Goal: Transaction & Acquisition: Book appointment/travel/reservation

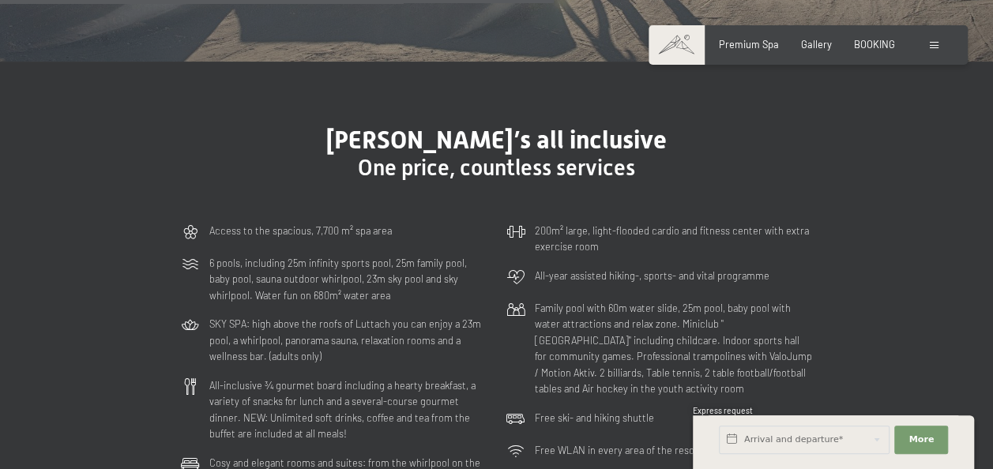
scroll to position [3554, 0]
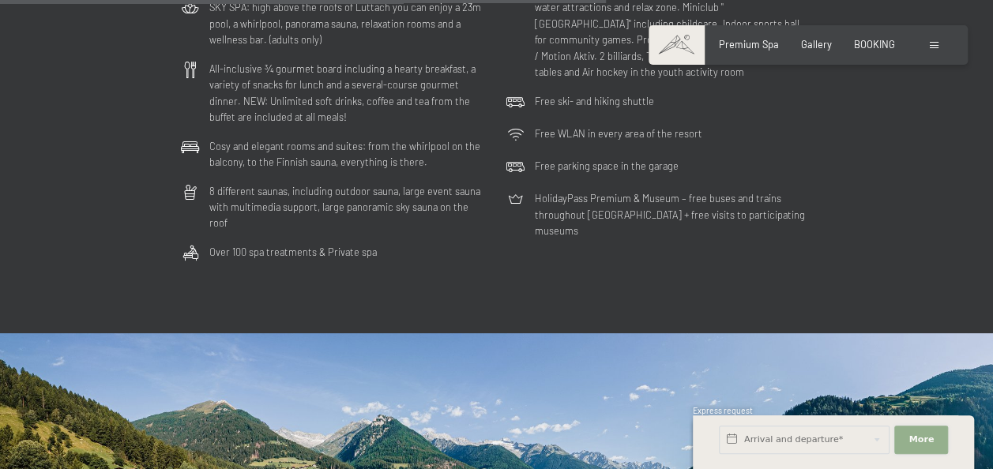
click at [927, 442] on span "More" at bounding box center [920, 440] width 25 height 13
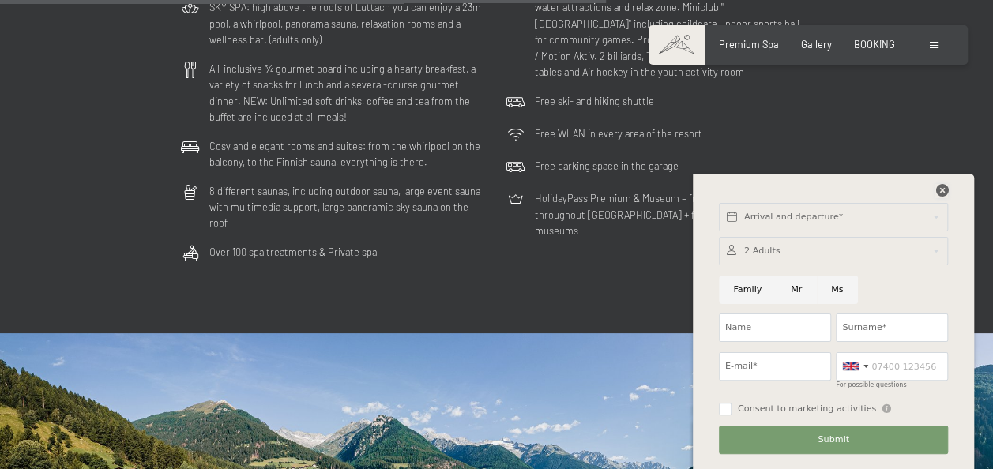
click at [938, 188] on icon at bounding box center [941, 190] width 13 height 13
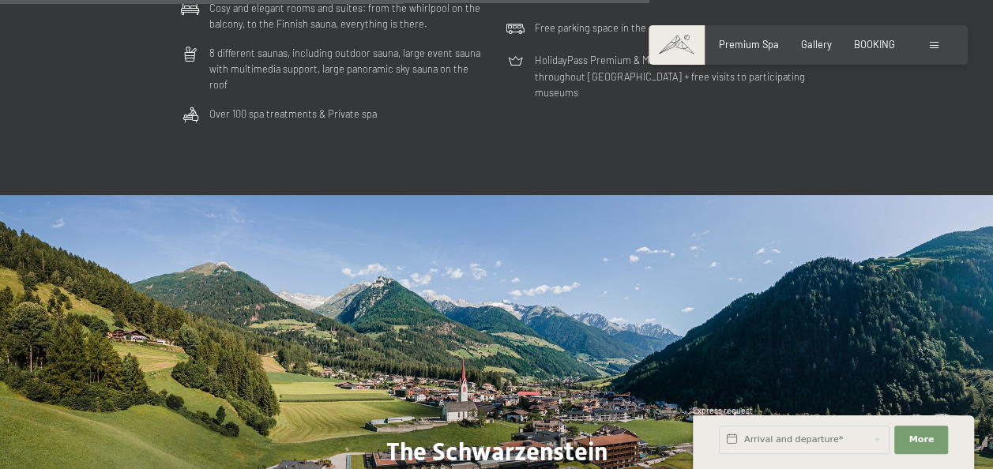
scroll to position [3870, 0]
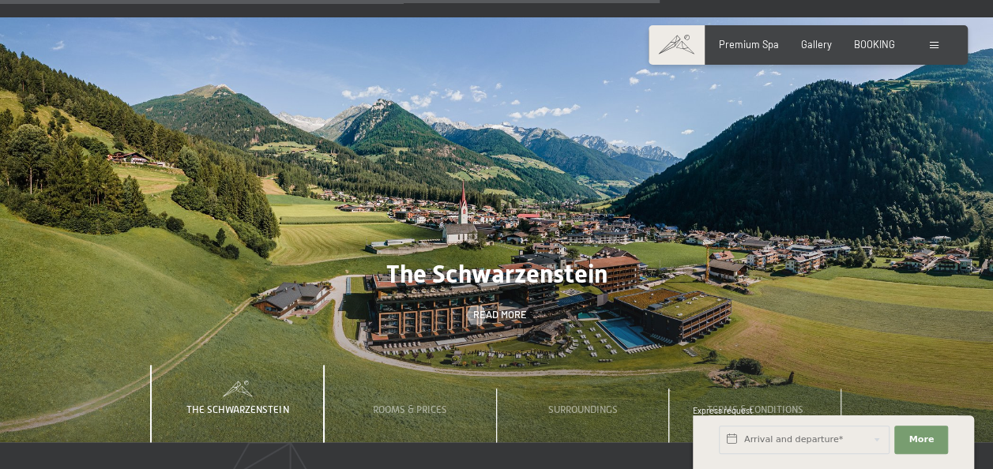
click at [934, 44] on span at bounding box center [934, 45] width 9 height 7
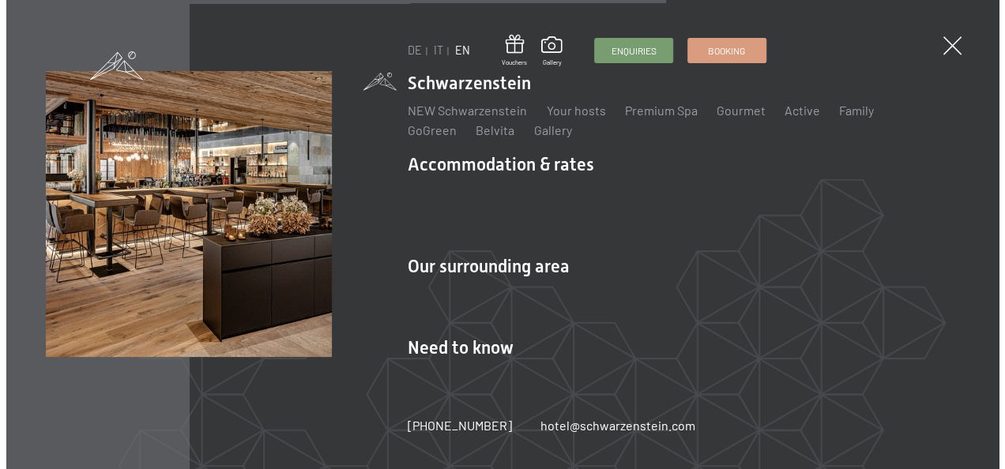
scroll to position [3896, 0]
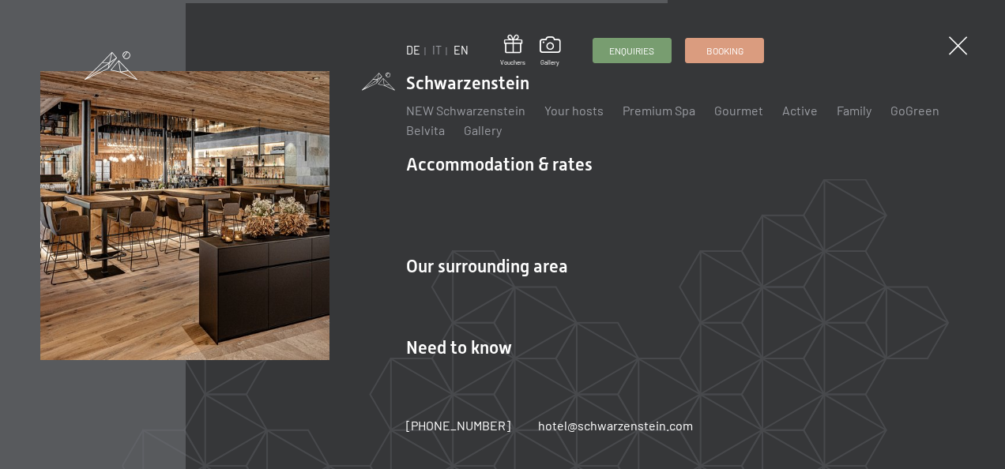
click at [416, 49] on link "DE" at bounding box center [413, 49] width 14 height 13
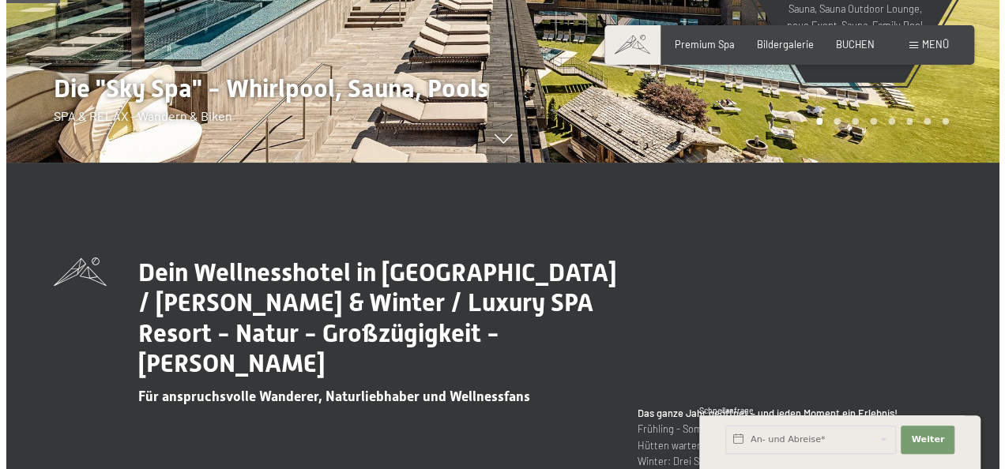
scroll to position [553, 0]
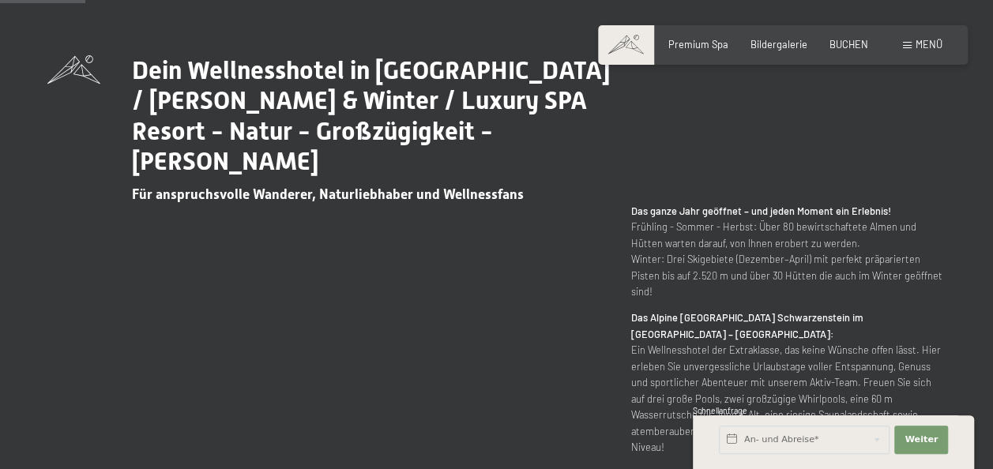
click at [924, 41] on span "Menü" at bounding box center [928, 44] width 27 height 13
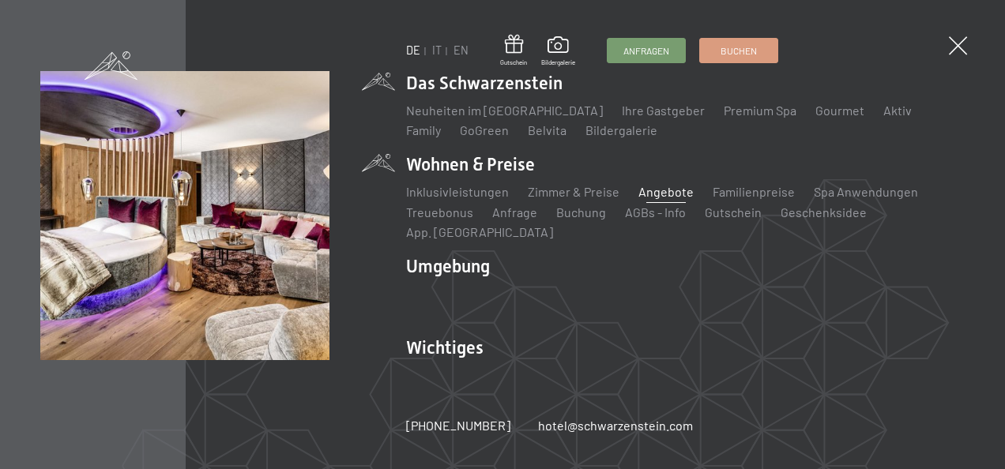
click at [667, 199] on link "Angebote" at bounding box center [665, 191] width 55 height 15
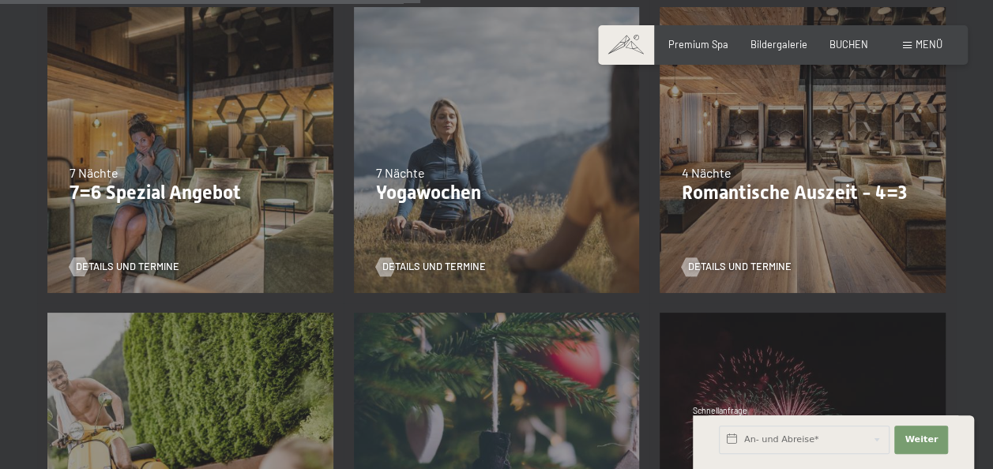
scroll to position [1027, 0]
click at [757, 259] on span "Details und Termine" at bounding box center [755, 266] width 103 height 14
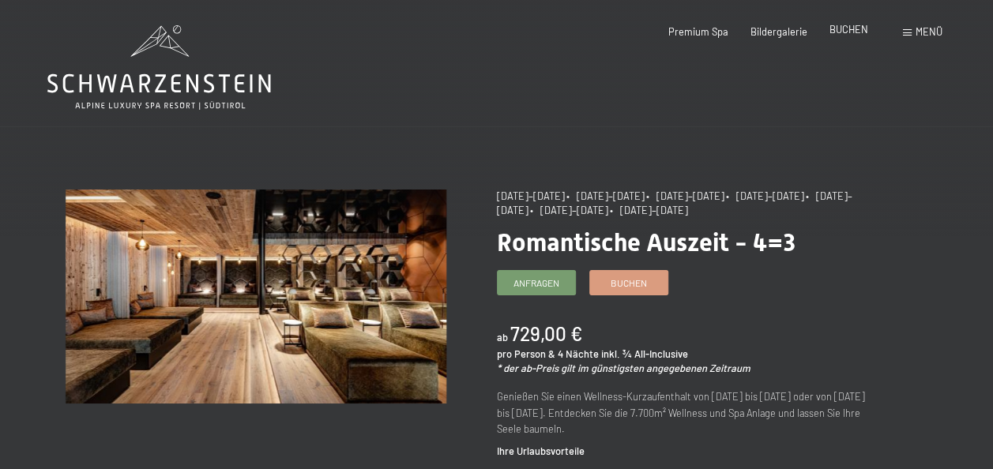
click at [842, 28] on span "BUCHEN" at bounding box center [848, 29] width 39 height 13
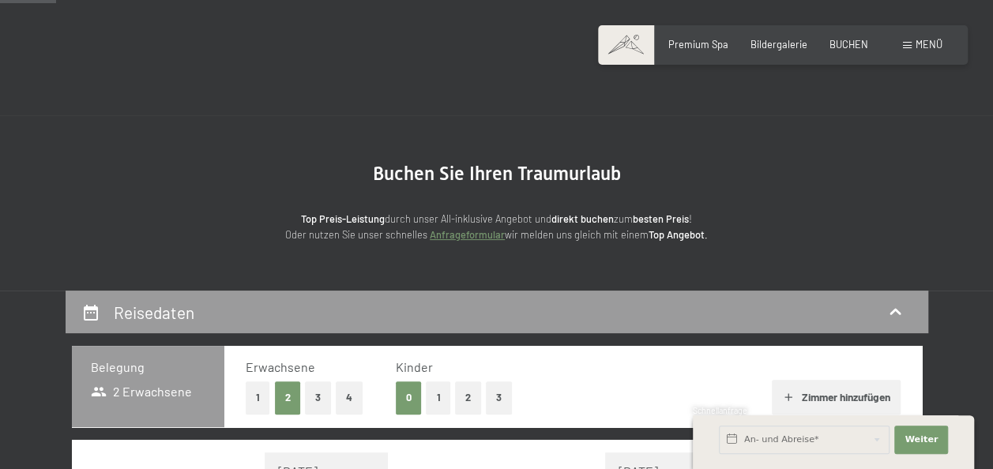
scroll to position [316, 0]
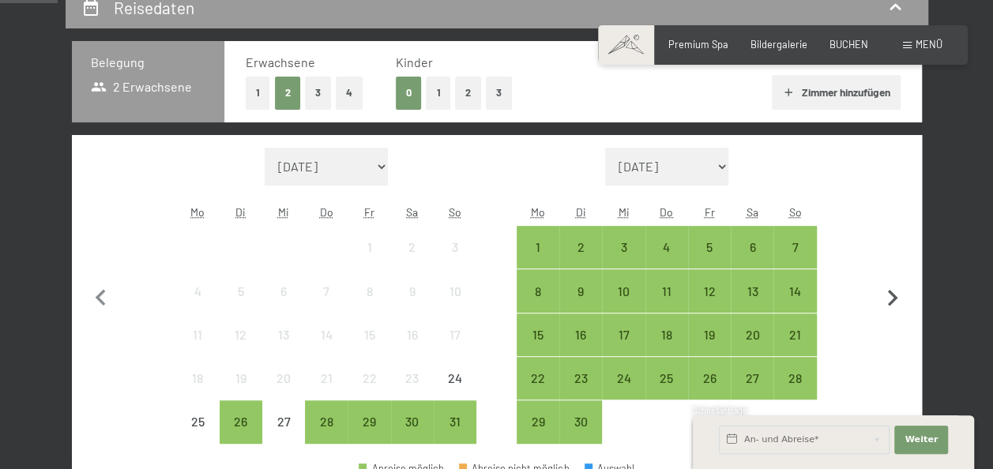
click at [892, 295] on icon "button" at bounding box center [893, 298] width 10 height 17
select select "2025-09-01"
select select "2025-10-01"
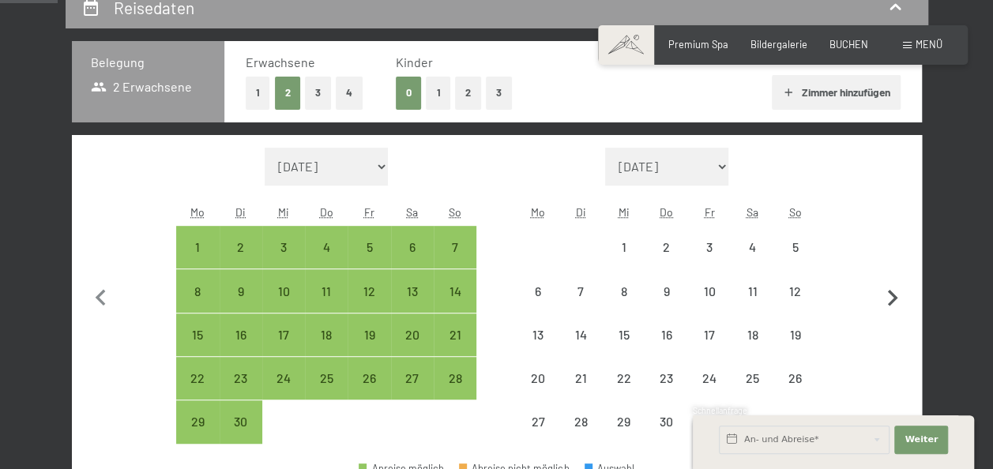
click at [892, 295] on icon "button" at bounding box center [893, 298] width 10 height 17
select select "2025-10-01"
select select "2025-11-01"
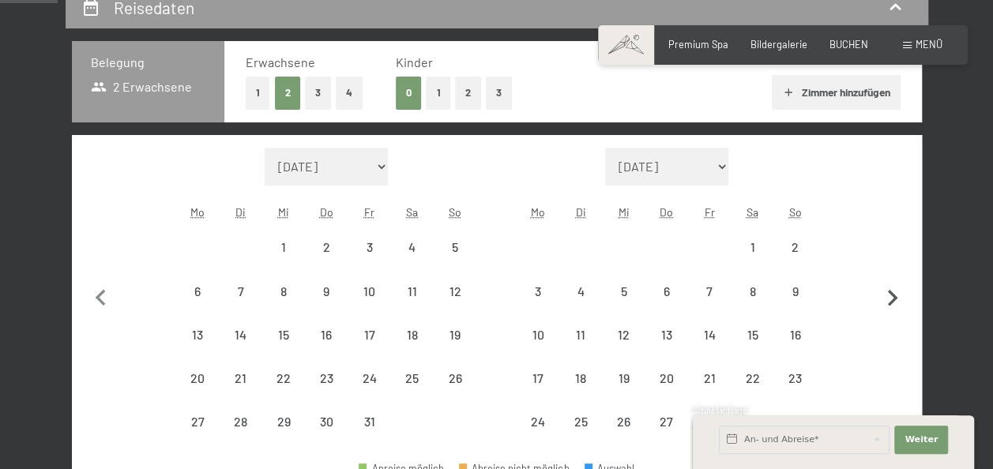
select select "2025-10-01"
select select "2025-11-01"
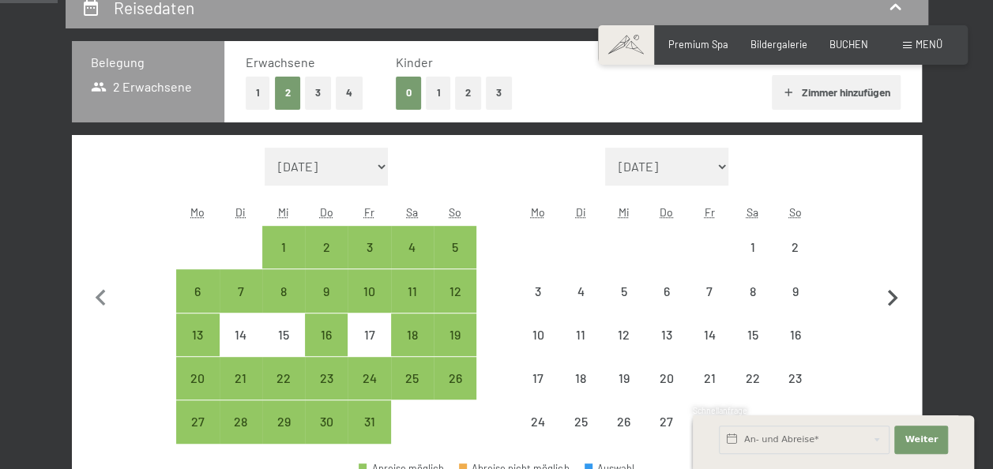
click at [892, 295] on icon "button" at bounding box center [893, 298] width 10 height 17
select select "2025-11-01"
select select "2025-12-01"
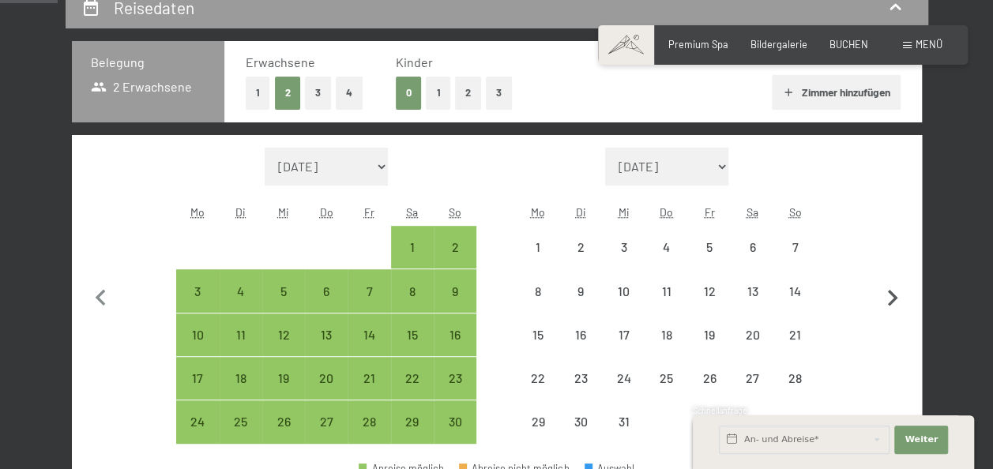
click at [892, 295] on icon "button" at bounding box center [893, 298] width 10 height 17
select select "2025-12-01"
select select "2026-01-01"
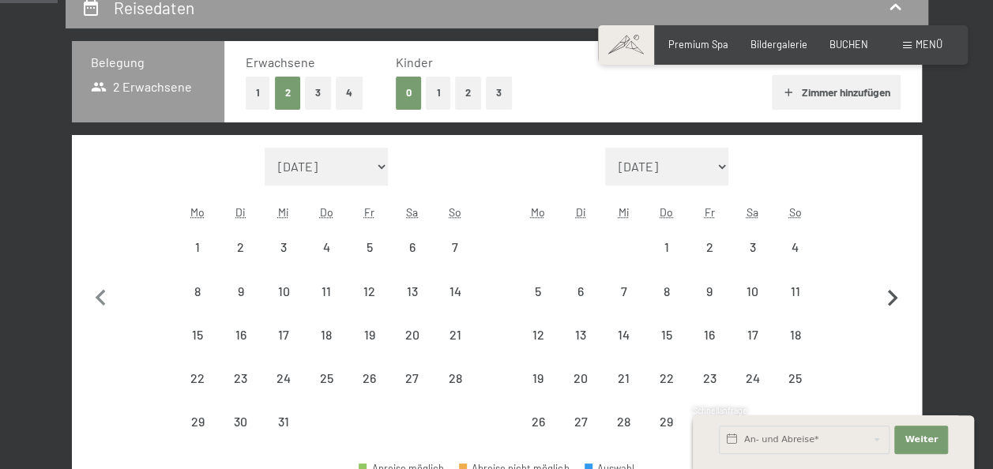
click at [892, 295] on icon "button" at bounding box center [893, 298] width 10 height 17
select select "2026-01-01"
select select "2026-02-01"
select select "2026-01-01"
select select "2026-02-01"
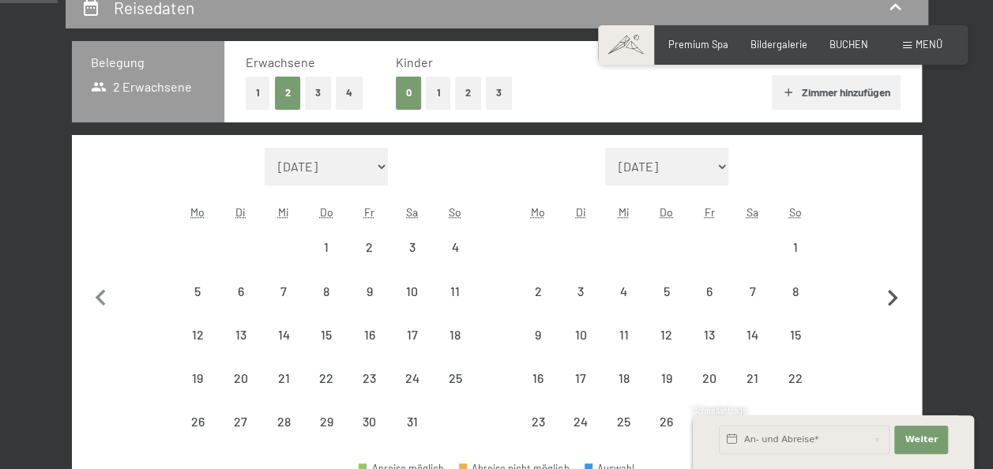
click at [892, 295] on icon "button" at bounding box center [893, 298] width 10 height 17
select select "2026-02-01"
select select "2026-03-01"
select select "2026-02-01"
select select "2026-03-01"
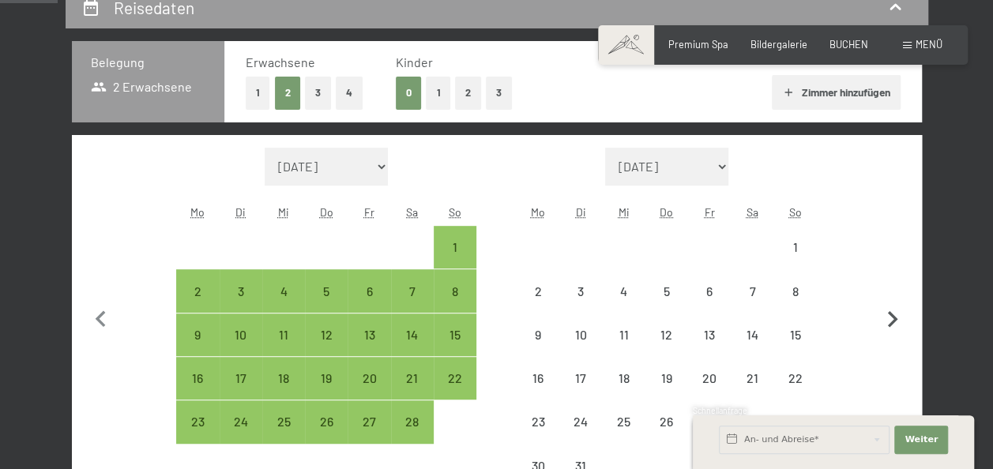
select select "2026-02-01"
select select "2026-03-01"
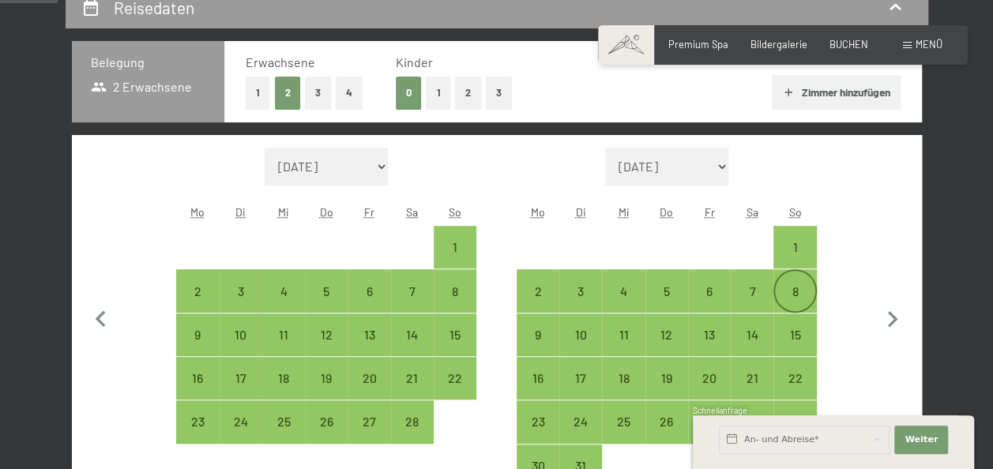
click at [796, 285] on div "8" at bounding box center [794, 304] width 39 height 39
select select "2026-02-01"
select select "2026-03-01"
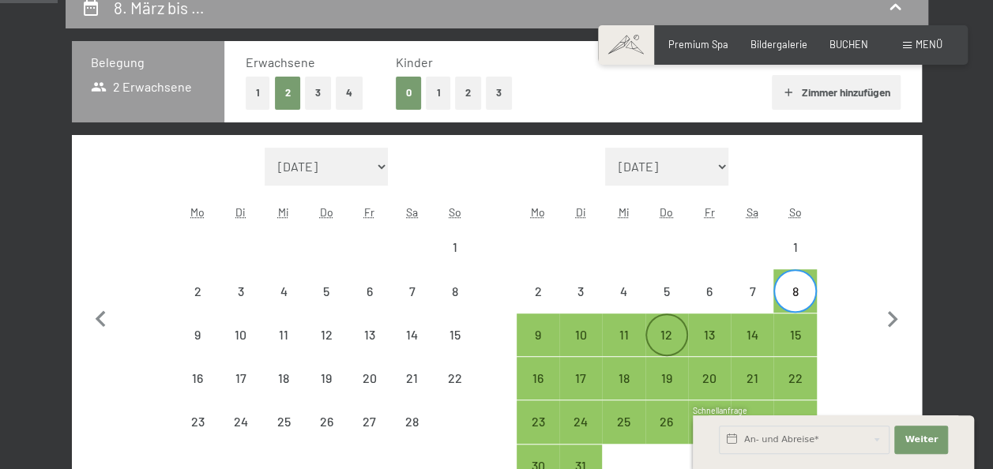
click at [663, 330] on div "12" at bounding box center [666, 348] width 39 height 39
select select "2026-02-01"
select select "2026-03-01"
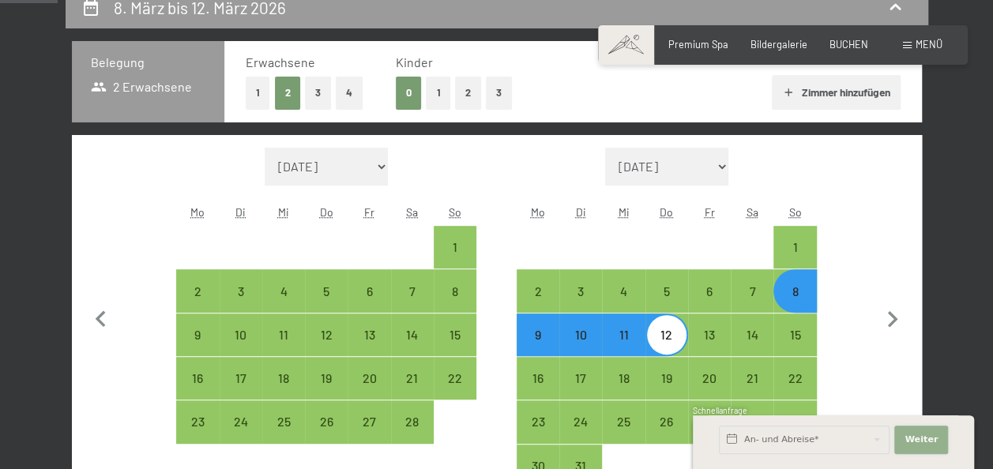
click at [926, 437] on span "Weiter" at bounding box center [920, 440] width 33 height 13
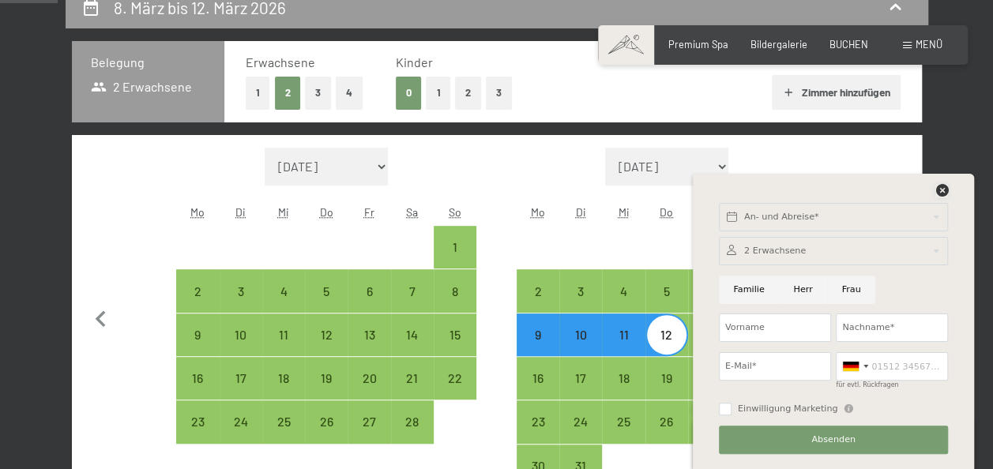
click at [937, 186] on icon at bounding box center [941, 190] width 13 height 13
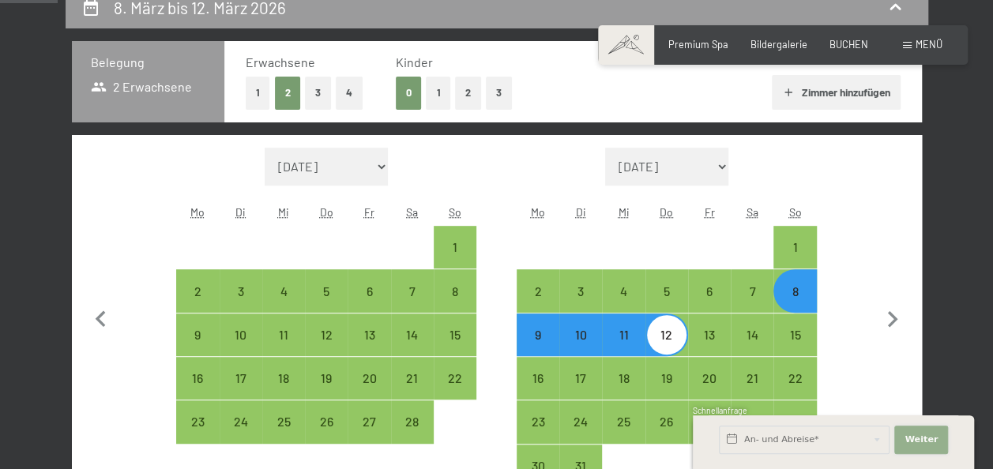
click at [926, 435] on span "Weiter" at bounding box center [920, 440] width 33 height 13
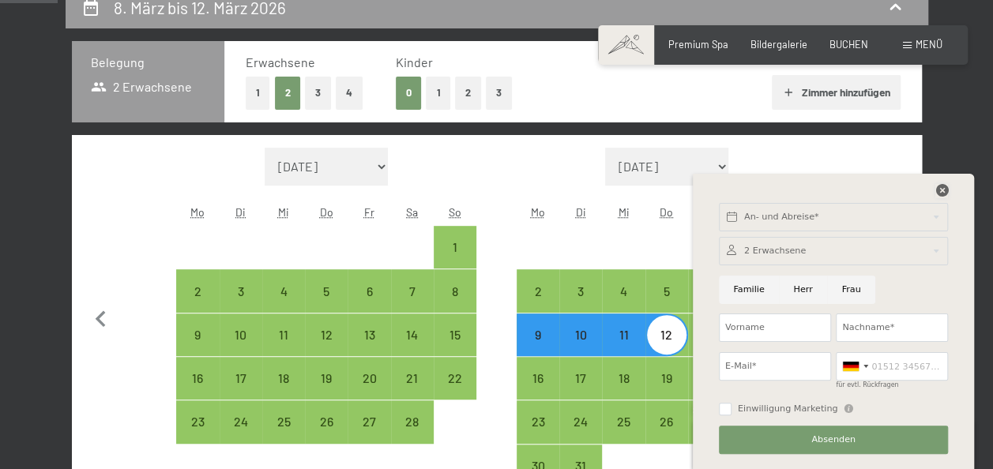
click at [943, 185] on icon at bounding box center [941, 190] width 13 height 13
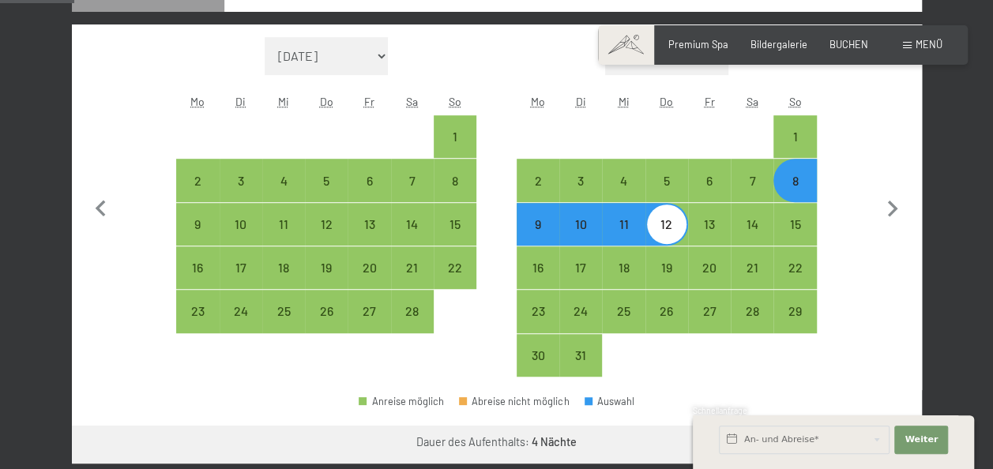
scroll to position [553, 0]
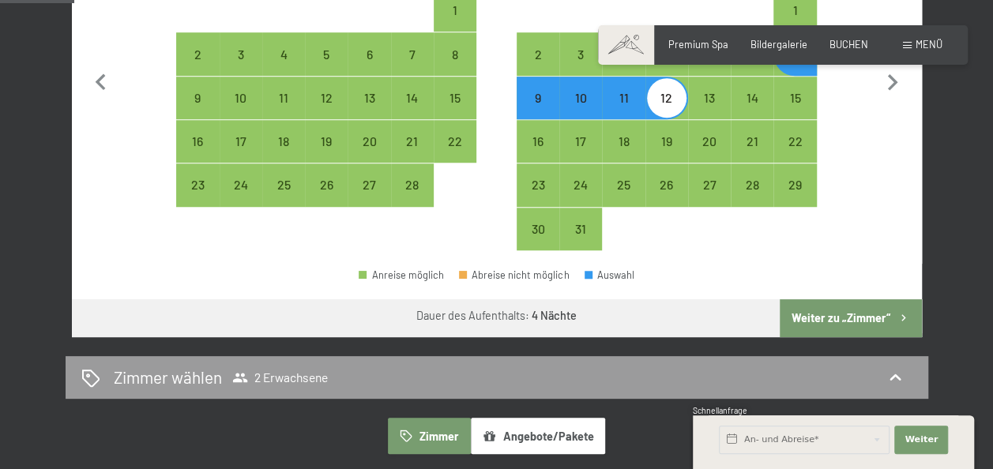
click at [856, 308] on button "Weiter zu „Zimmer“" at bounding box center [849, 318] width 141 height 38
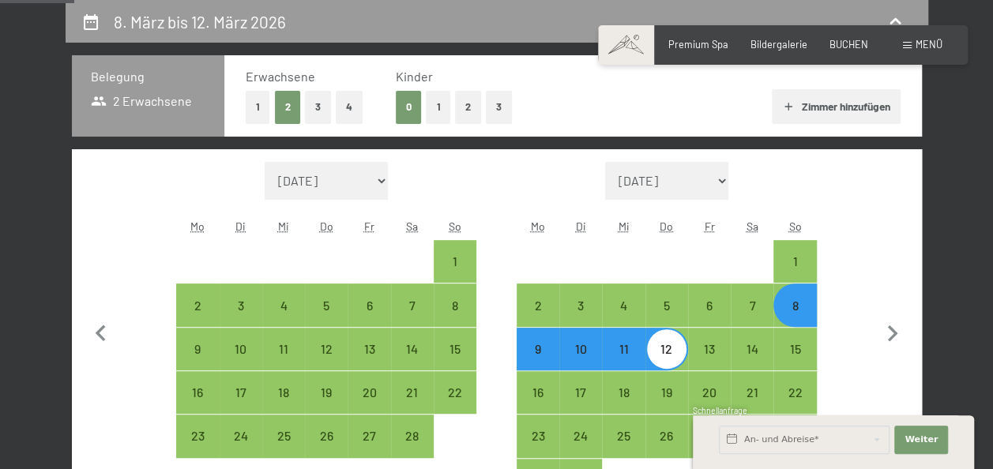
select select "2026-02-01"
select select "2026-03-01"
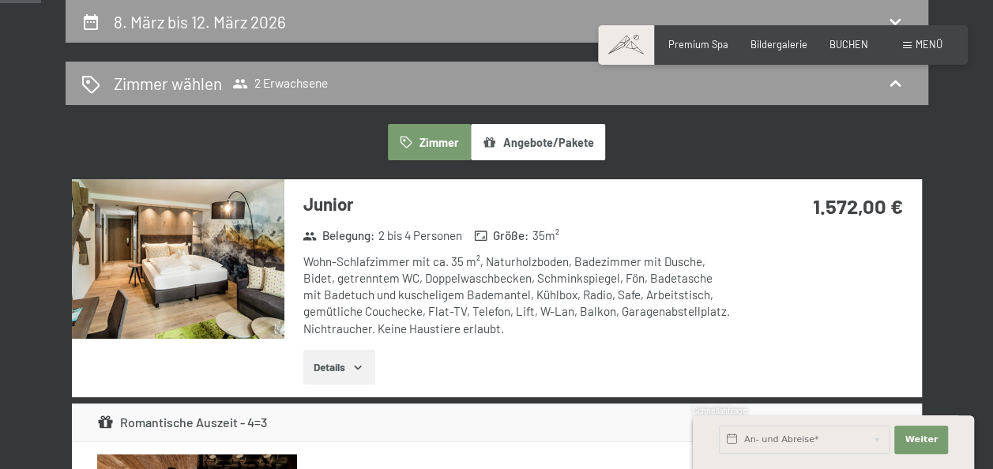
click at [336, 362] on button "Details" at bounding box center [339, 367] width 72 height 35
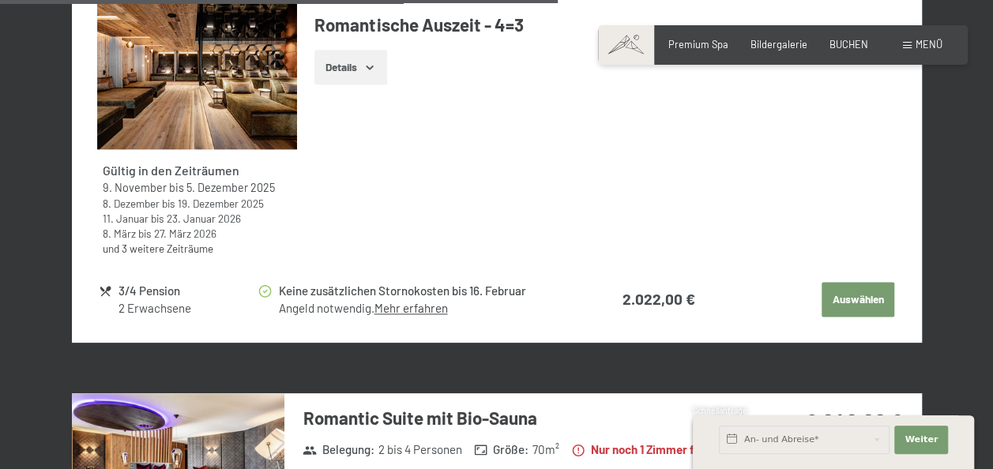
scroll to position [4013, 0]
